Goal: Task Accomplishment & Management: Manage account settings

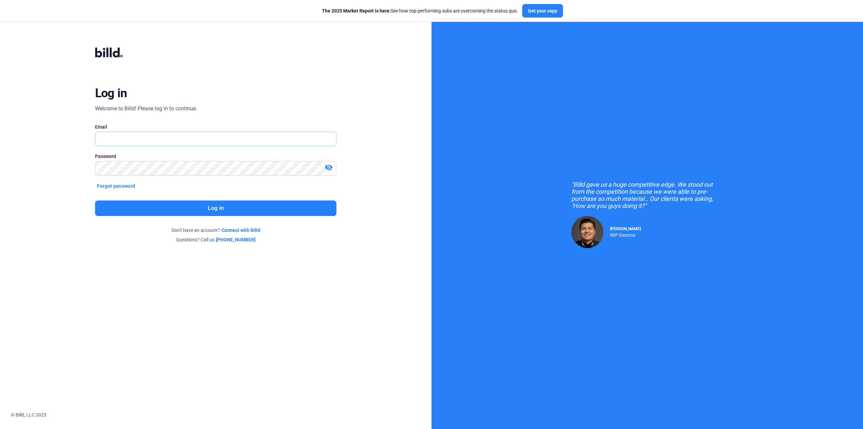
type input "[EMAIL_ADDRESS][DOMAIN_NAME]"
click at [207, 207] on button "Log in" at bounding box center [216, 208] width 242 height 16
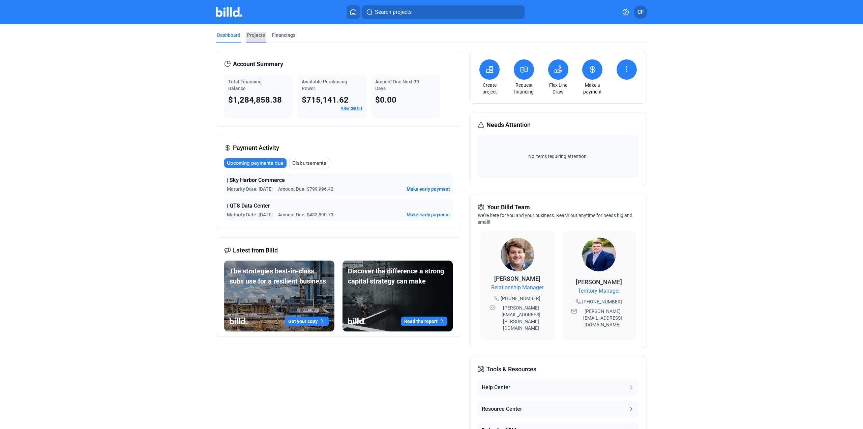
click at [257, 35] on div "Projects" at bounding box center [256, 35] width 18 height 7
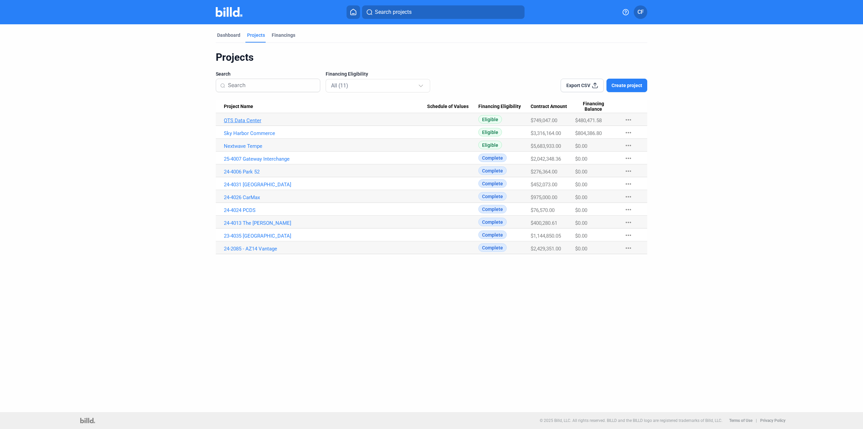
click at [252, 121] on link "QTS Data Center" at bounding box center [325, 120] width 203 height 6
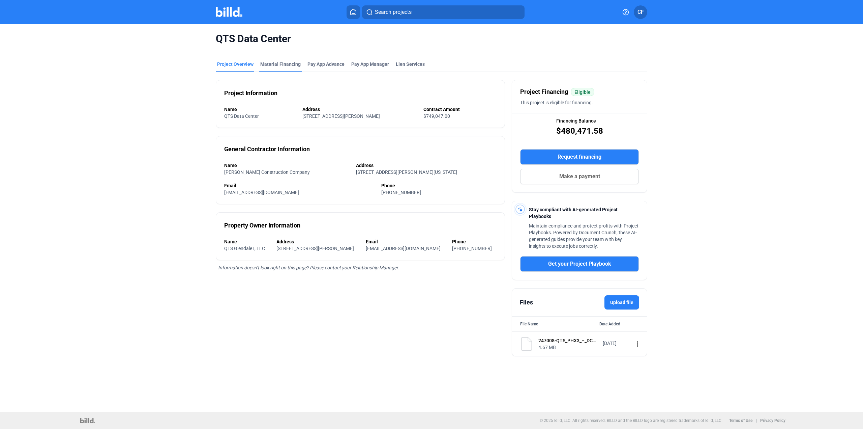
click at [285, 66] on div "Material Financing" at bounding box center [280, 64] width 40 height 7
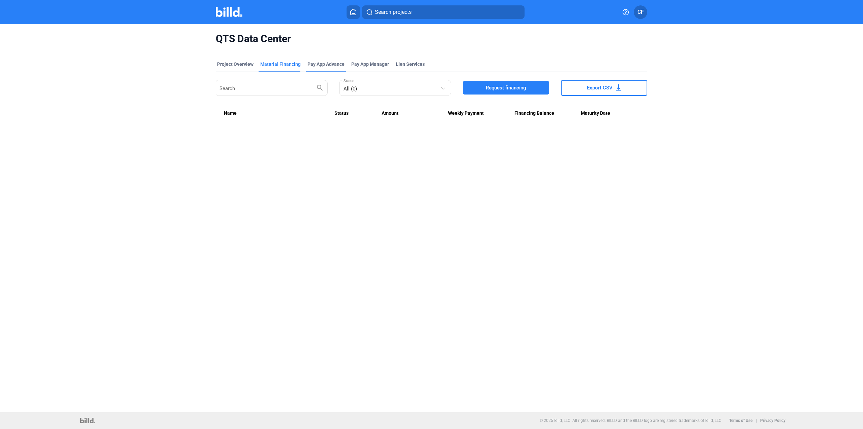
click at [326, 64] on div "Pay App Advance" at bounding box center [326, 64] width 37 height 7
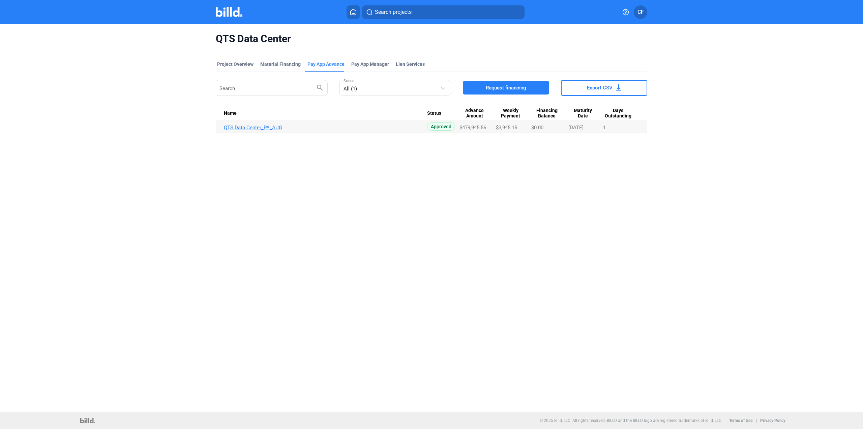
click at [260, 128] on link "QTS Data Center_PA_AUG" at bounding box center [325, 127] width 203 height 6
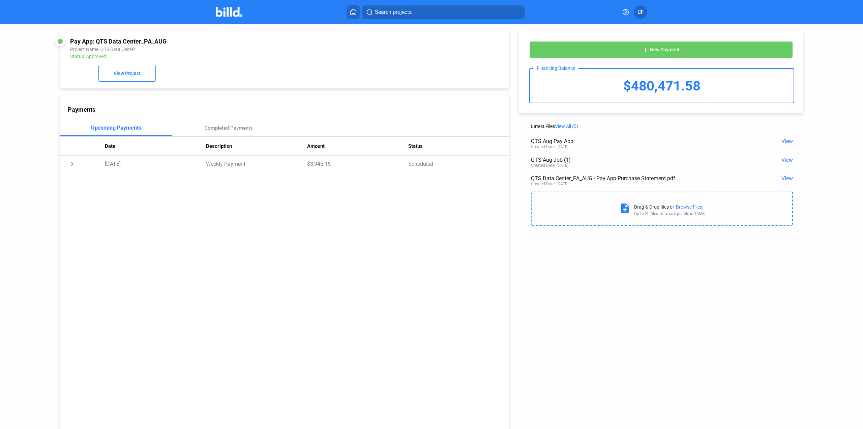
click at [783, 179] on span "View" at bounding box center [787, 178] width 11 height 6
click at [226, 13] on img at bounding box center [229, 12] width 27 height 10
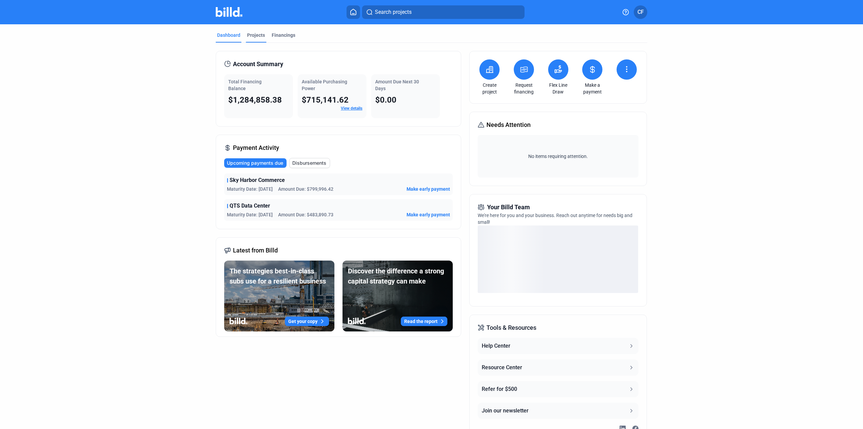
click at [250, 36] on div "Projects" at bounding box center [256, 35] width 18 height 7
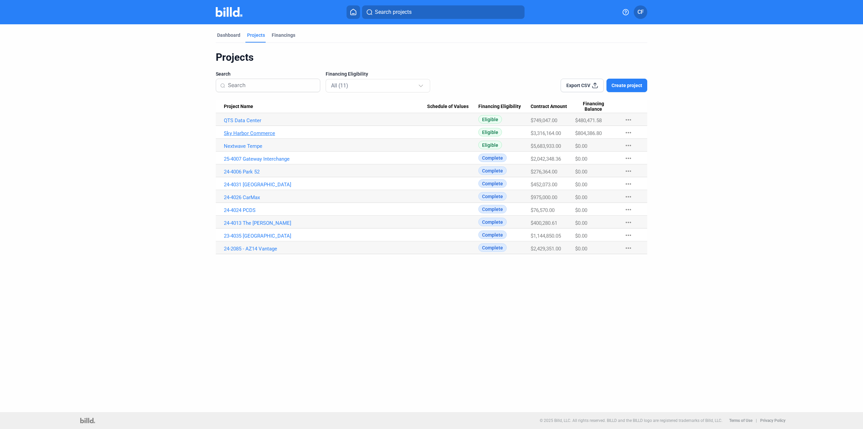
click at [249, 133] on link "Sky Harbor Commerce" at bounding box center [325, 133] width 203 height 6
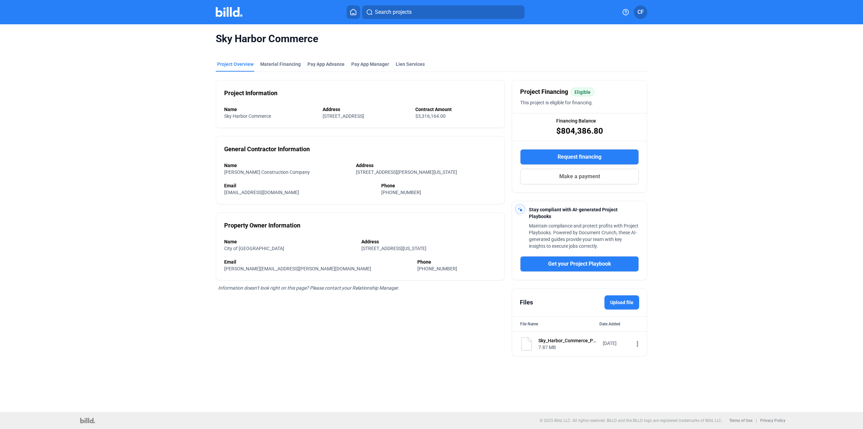
click at [727, 119] on div "Sky Harbor Commerce Project Overview Material Financing Pay App Advance Pay App…" at bounding box center [431, 194] width 725 height 340
click at [321, 65] on div "Pay App Advance" at bounding box center [326, 64] width 37 height 7
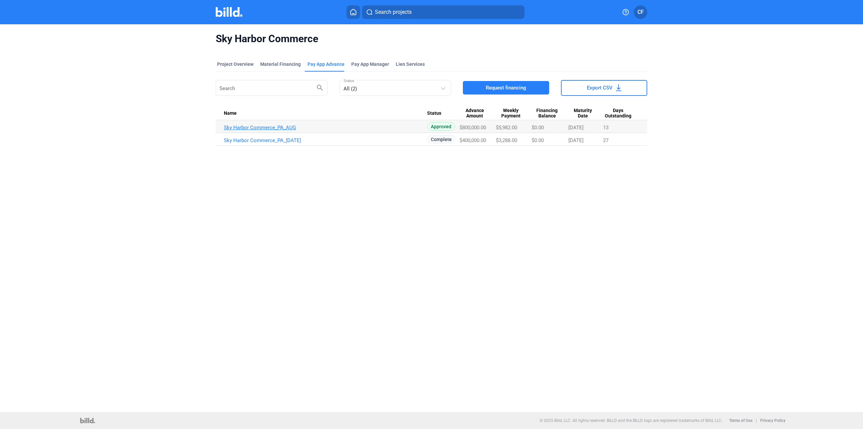
click at [251, 126] on link "Sky Harbor Commerce_PA_AUG" at bounding box center [325, 127] width 203 height 6
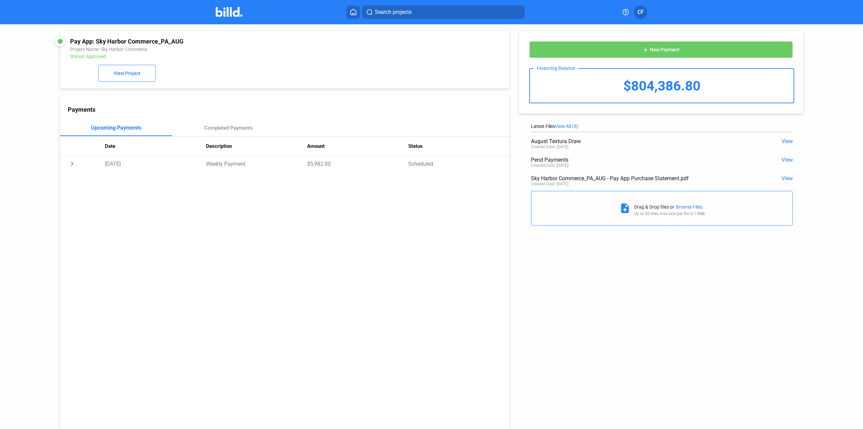
click at [787, 178] on span "View" at bounding box center [787, 178] width 11 height 6
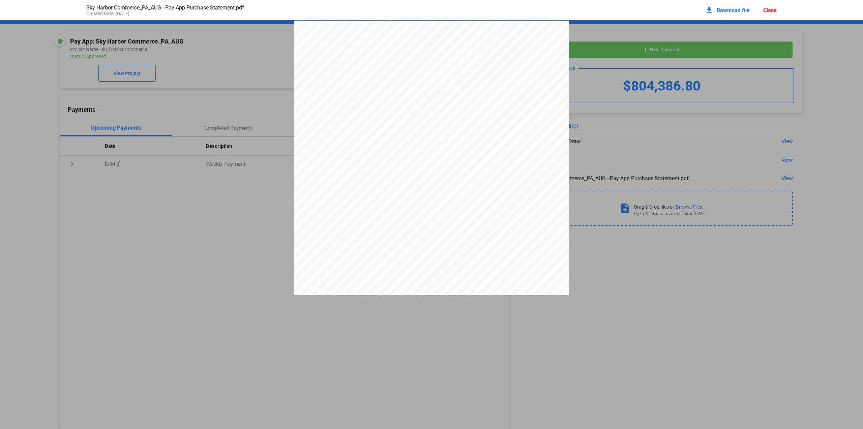
drag, startPoint x: 767, startPoint y: 9, endPoint x: 772, endPoint y: 15, distance: 7.4
click at [767, 10] on div "Close" at bounding box center [769, 10] width 13 height 6
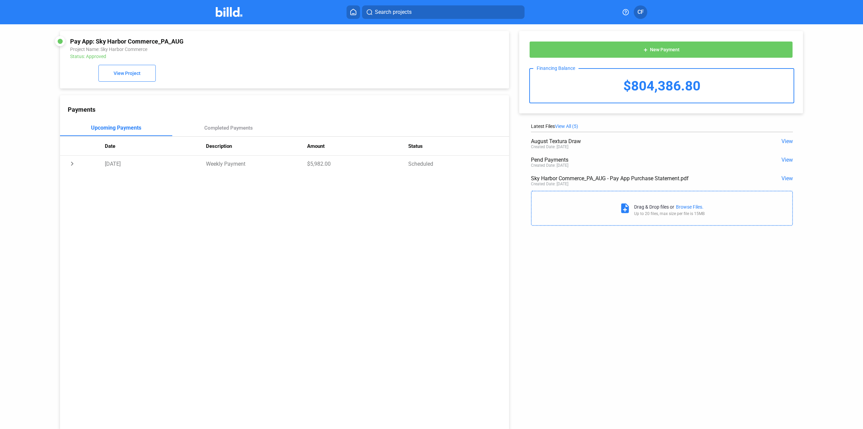
click at [786, 179] on span "View" at bounding box center [787, 178] width 11 height 6
